Goal: Navigation & Orientation: Find specific page/section

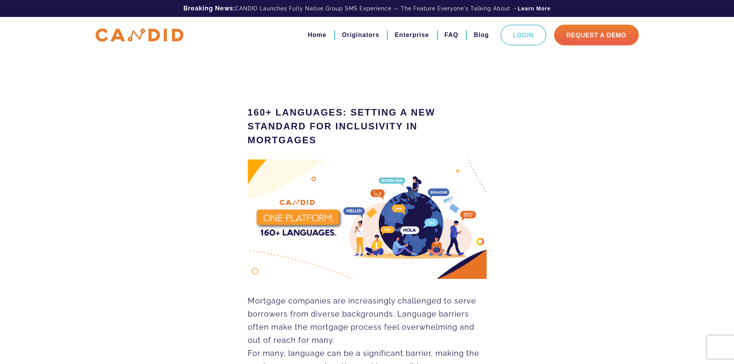
drag, startPoint x: 510, startPoint y: 278, endPoint x: 315, endPoint y: 5, distance: 335.3
click at [481, 36] on link "Blog" at bounding box center [481, 35] width 15 height 13
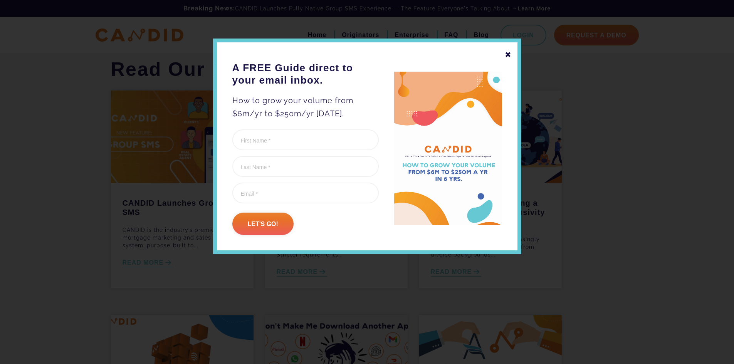
click at [509, 56] on div "✖" at bounding box center [508, 54] width 7 height 13
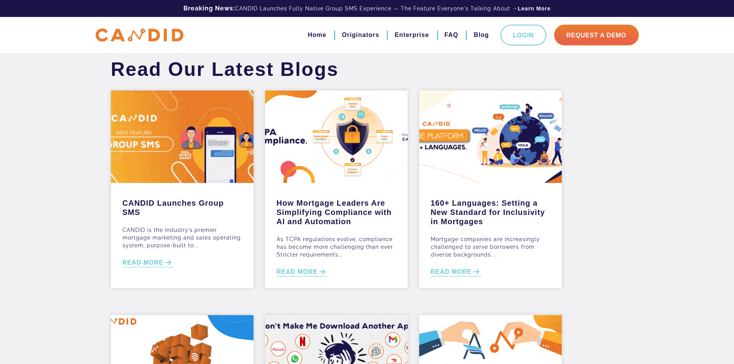
click at [202, 63] on h1 "Read Our Latest Blogs" at bounding box center [225, 69] width 240 height 23
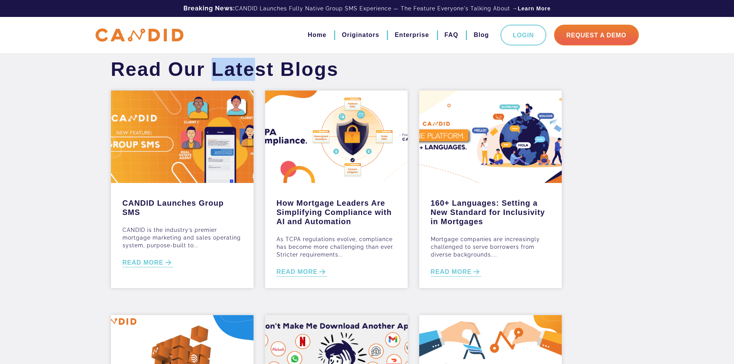
click at [202, 63] on h1 "Read Our Latest Blogs" at bounding box center [225, 69] width 240 height 23
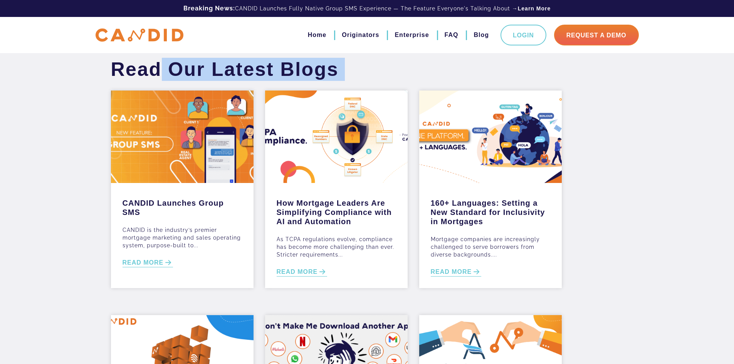
click at [202, 63] on h1 "Read Our Latest Blogs" at bounding box center [225, 69] width 240 height 23
copy div "Read Our Latest Blogs"
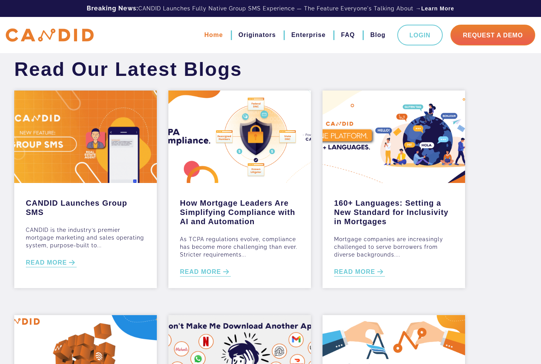
click at [204, 34] on link "Home" at bounding box center [213, 35] width 19 height 13
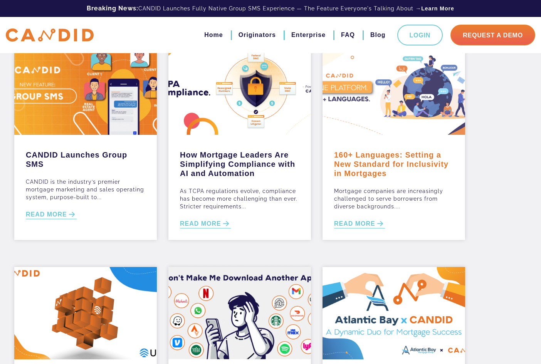
scroll to position [193, 0]
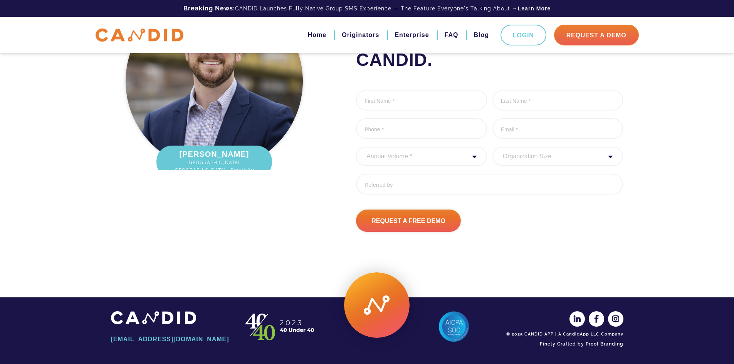
scroll to position [1037, 0]
click at [363, 40] on link "Originators" at bounding box center [360, 35] width 37 height 13
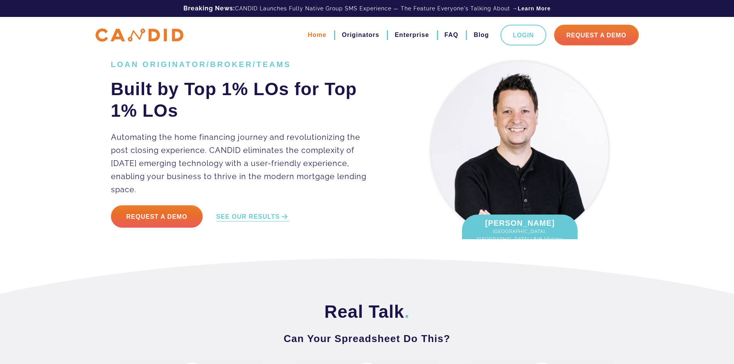
click at [309, 37] on link "Home" at bounding box center [317, 35] width 19 height 13
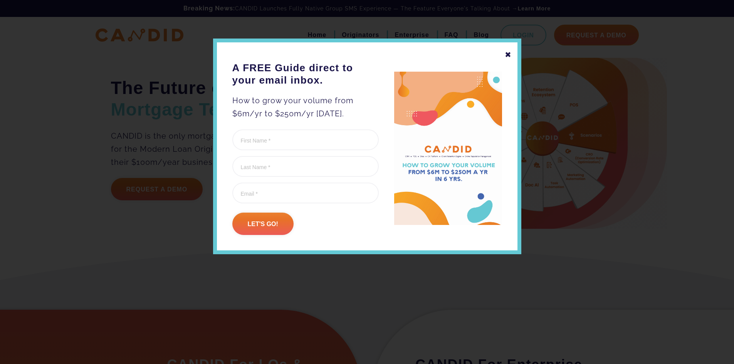
click at [508, 57] on div "✖" at bounding box center [508, 54] width 7 height 13
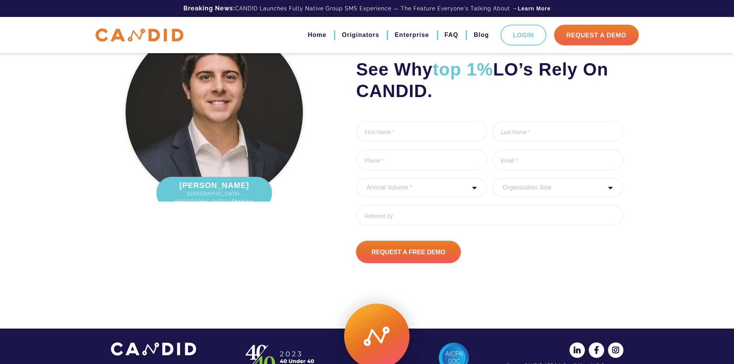
scroll to position [1037, 0]
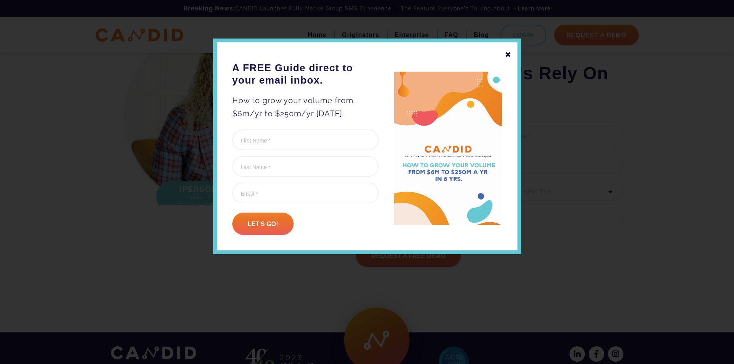
drag, startPoint x: 499, startPoint y: 283, endPoint x: 499, endPoint y: 184, distance: 98.3
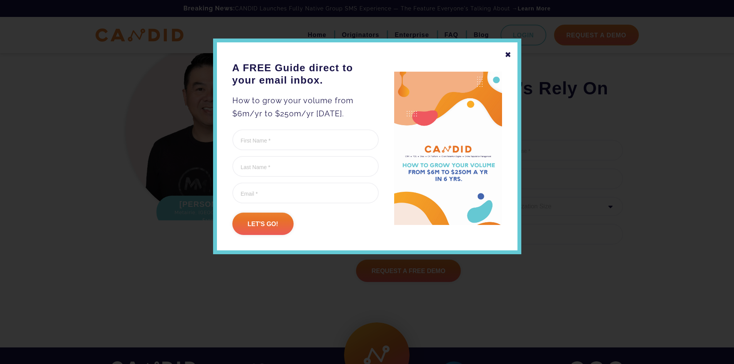
click at [507, 55] on div "✖" at bounding box center [508, 54] width 7 height 13
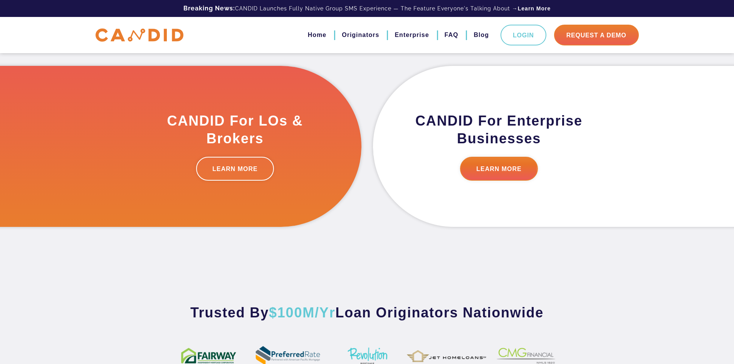
scroll to position [0, 0]
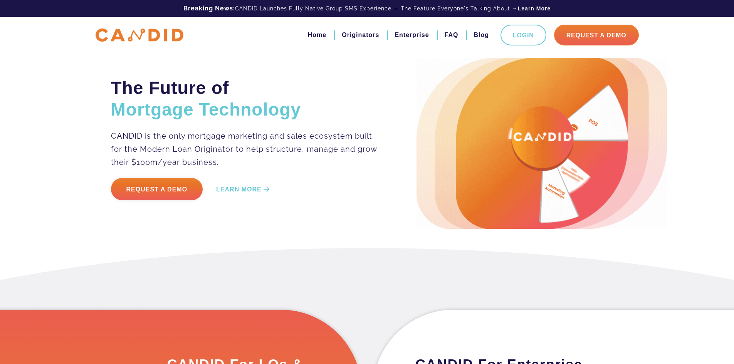
drag, startPoint x: 578, startPoint y: 289, endPoint x: 556, endPoint y: 164, distance: 126.8
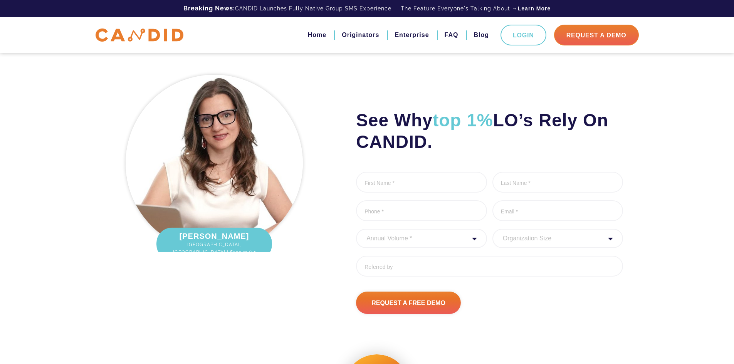
scroll to position [1013, 0]
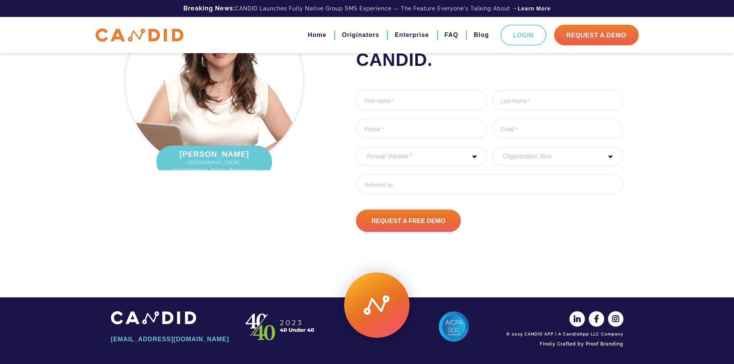
drag, startPoint x: 633, startPoint y: 177, endPoint x: 625, endPoint y: 283, distance: 107.1
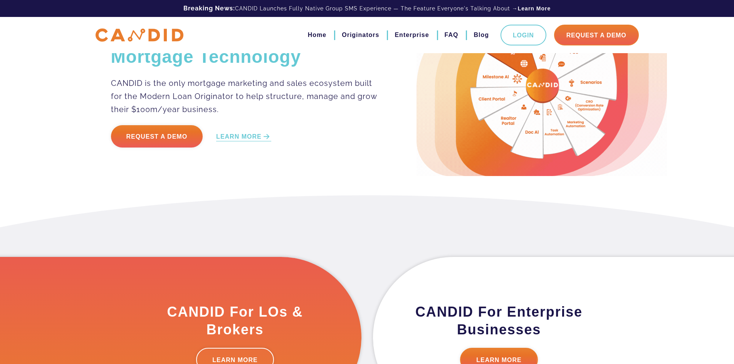
scroll to position [0, 0]
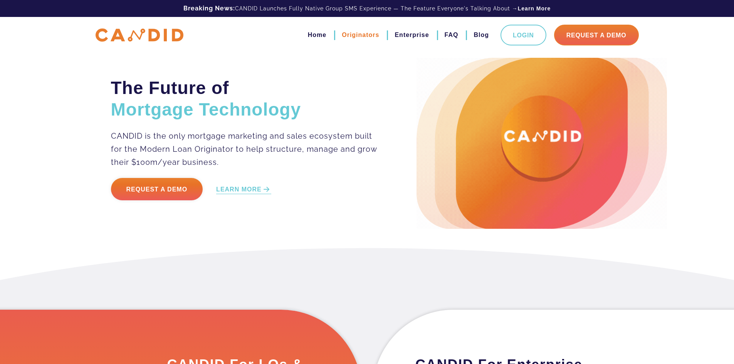
click at [358, 35] on link "Originators" at bounding box center [360, 35] width 37 height 13
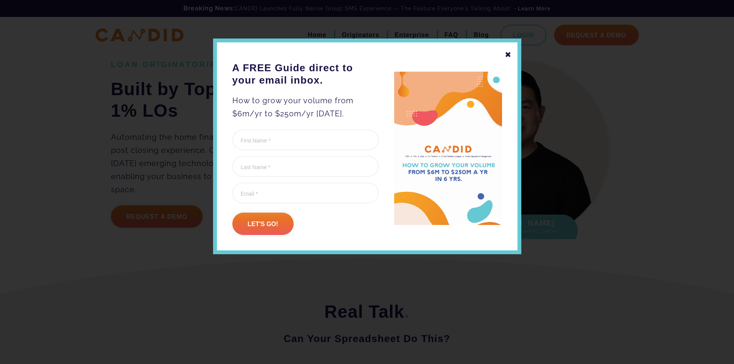
click at [508, 56] on div "✖" at bounding box center [508, 54] width 7 height 13
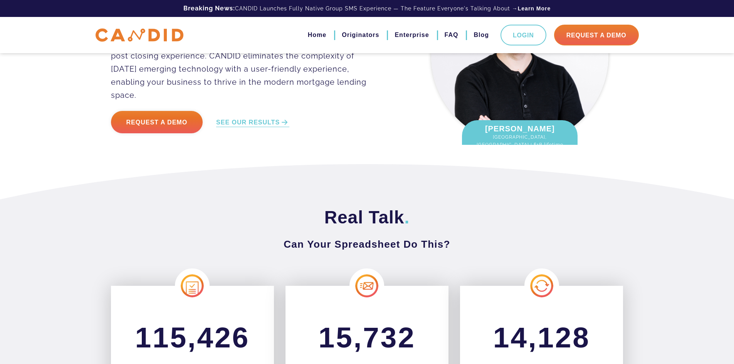
scroll to position [154, 0]
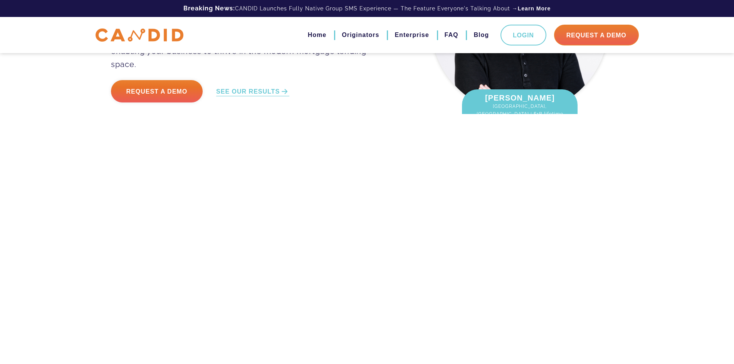
scroll to position [134, 0]
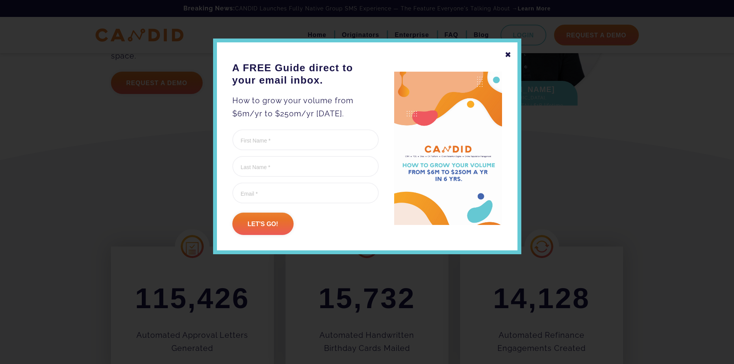
click at [512, 55] on div "✖ A FREE Guide direct to your email inbox. How to grow your volume from $6m/yr …" at bounding box center [367, 147] width 308 height 216
click at [510, 55] on div "✖" at bounding box center [508, 54] width 7 height 13
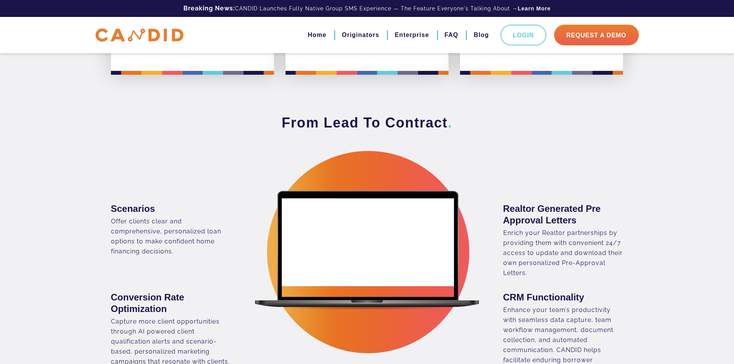
scroll to position [442, 0]
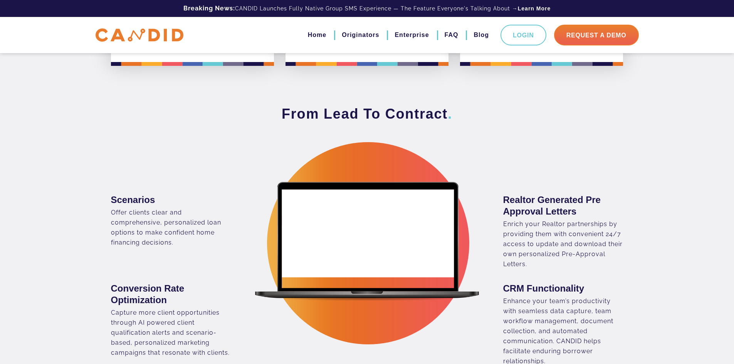
drag, startPoint x: 328, startPoint y: 249, endPoint x: 356, endPoint y: 276, distance: 39.3
click at [356, 276] on div "Scenarios" at bounding box center [367, 274] width 524 height 186
click at [361, 236] on div "Scenarios Offer clients clear and comprehensive, personalized loan options to m…" at bounding box center [236, 221] width 251 height 54
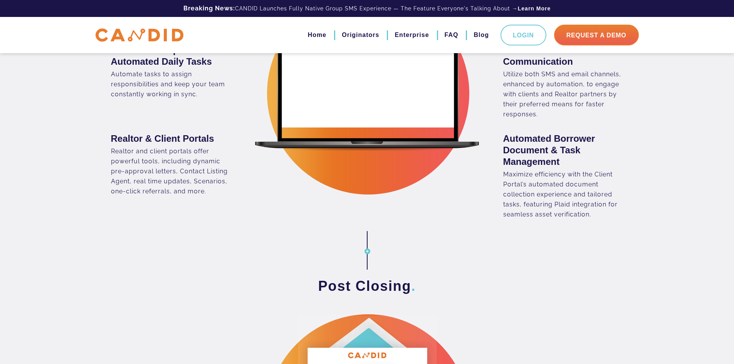
scroll to position [982, 0]
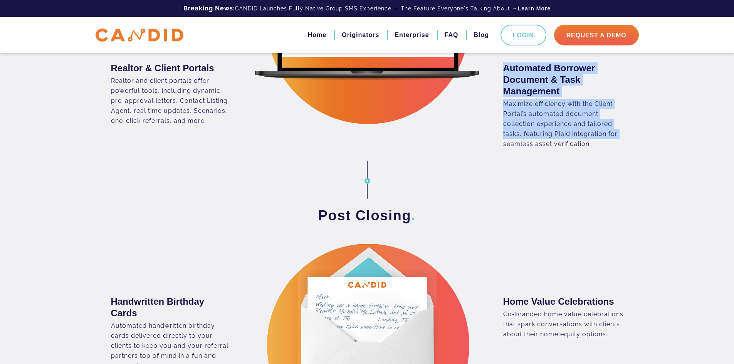
drag, startPoint x: 367, startPoint y: 182, endPoint x: 371, endPoint y: 192, distance: 10.4
click at [371, 192] on div "Contract To Close ." at bounding box center [367, 46] width 734 height 322
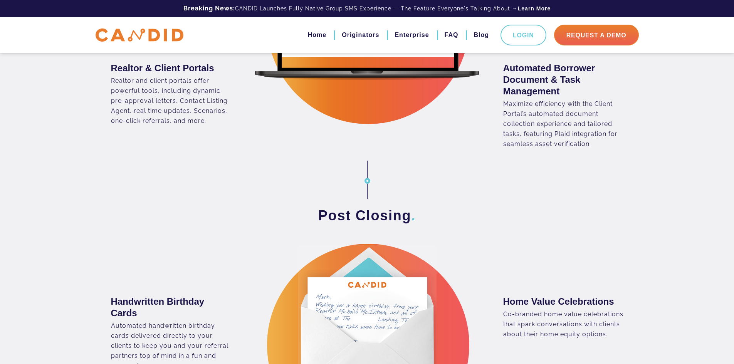
drag, startPoint x: 370, startPoint y: 195, endPoint x: 397, endPoint y: 190, distance: 27.4
click at [397, 190] on div "Contract To Close ." at bounding box center [367, 46] width 734 height 322
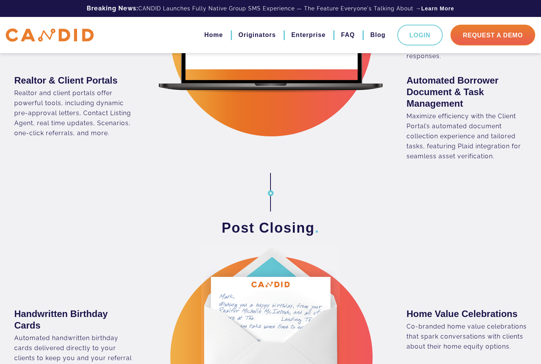
scroll to position [966, 0]
click at [276, 199] on div "Contract To Close ." at bounding box center [270, 58] width 541 height 322
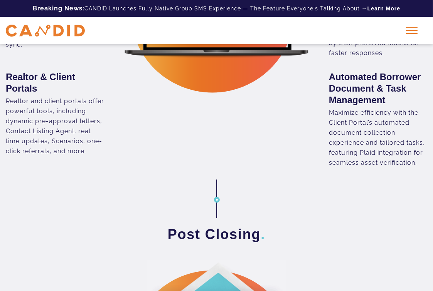
scroll to position [1089, 0]
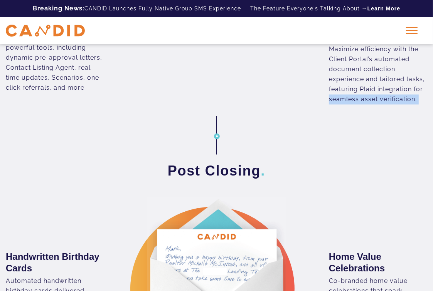
drag, startPoint x: 217, startPoint y: 159, endPoint x: 220, endPoint y: 166, distance: 7.4
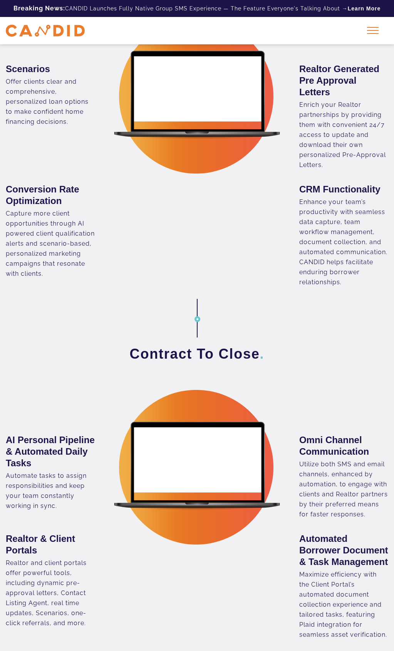
scroll to position [440, 0]
